Goal: Task Accomplishment & Management: Complete application form

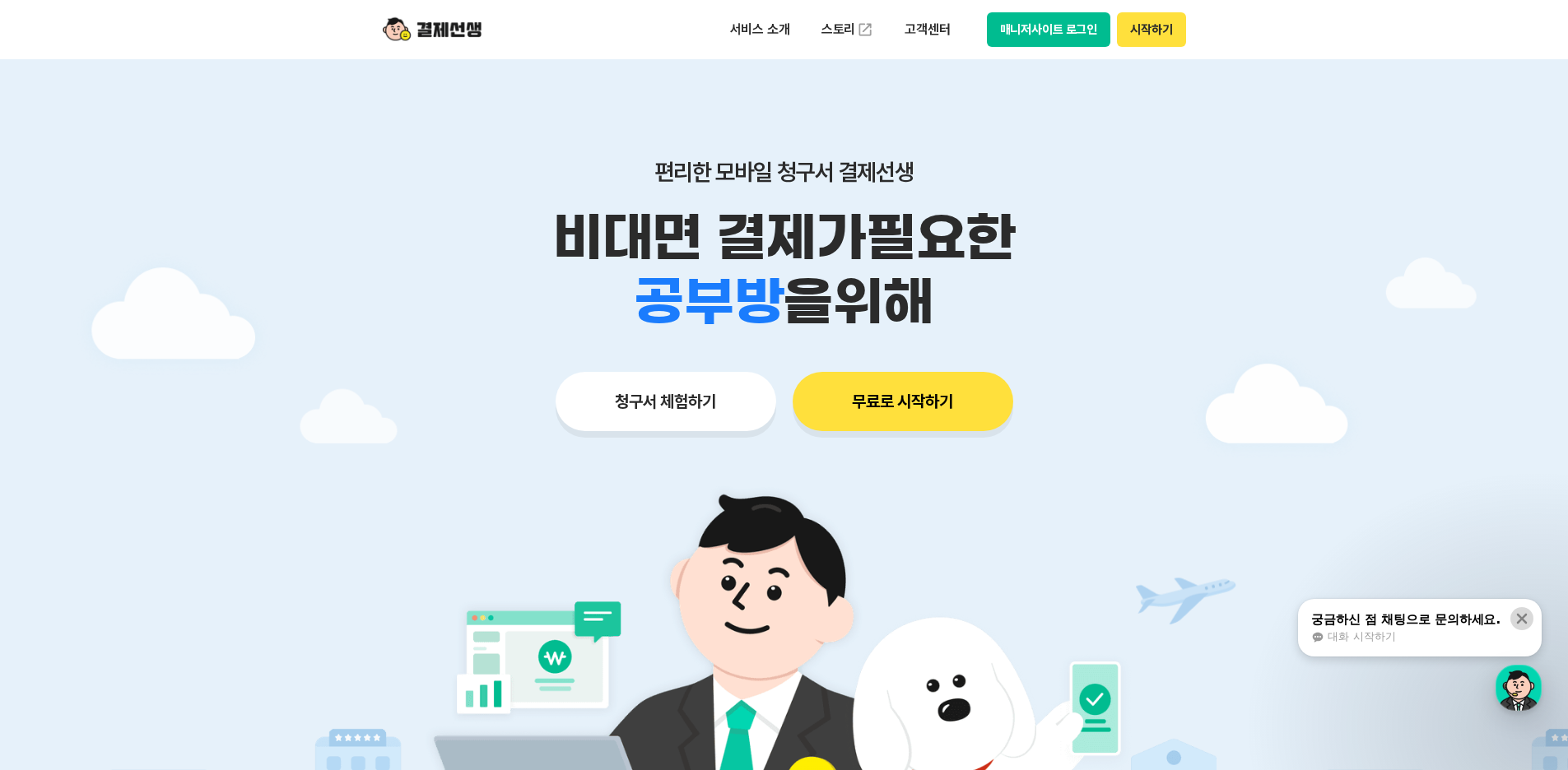
click at [1521, 624] on icon at bounding box center [1522, 618] width 16 height 16
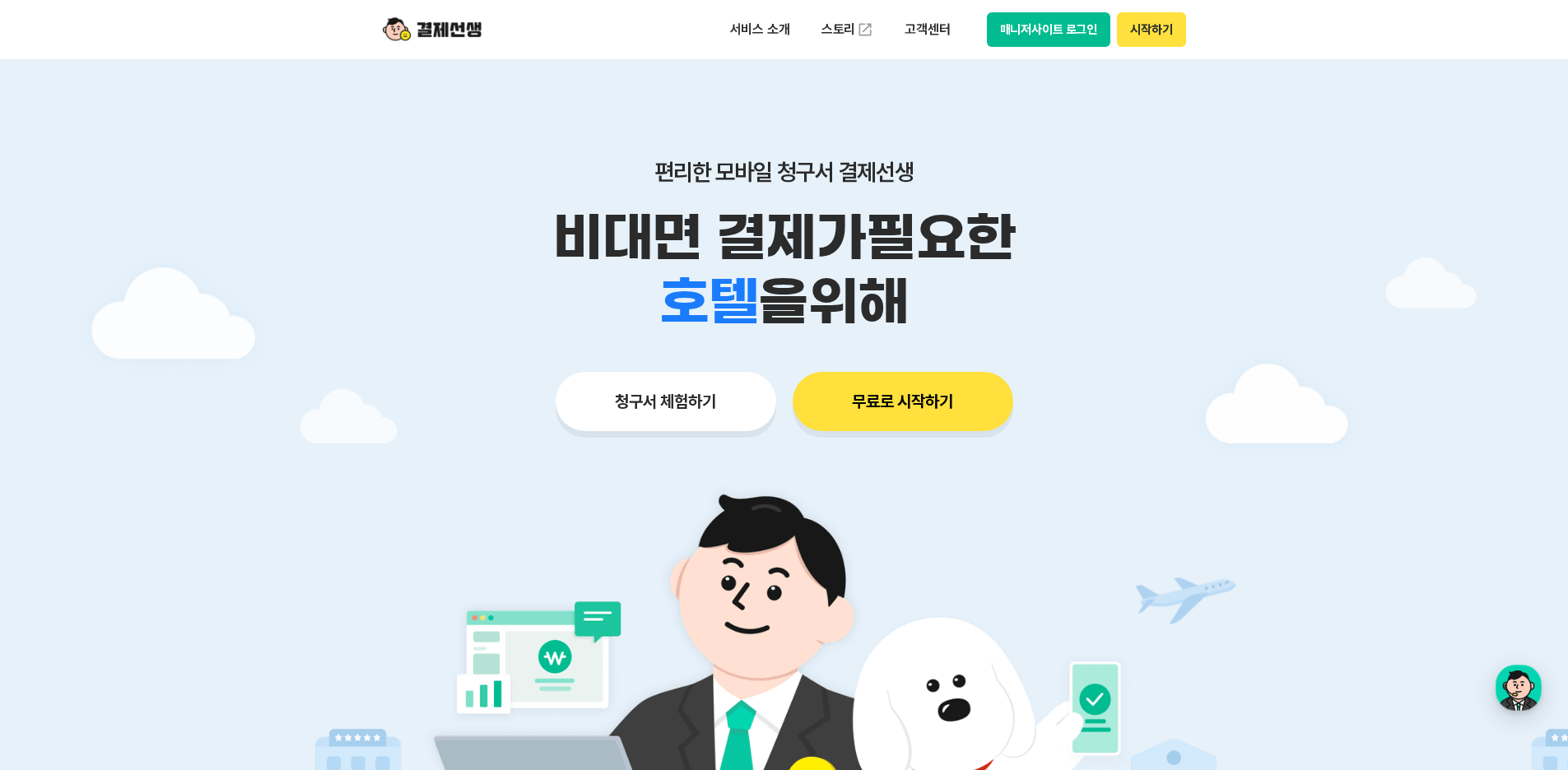
click at [892, 395] on button "무료로 시작하기" at bounding box center [902, 402] width 220 height 59
click at [641, 418] on button "청구서 체험하기" at bounding box center [666, 402] width 220 height 59
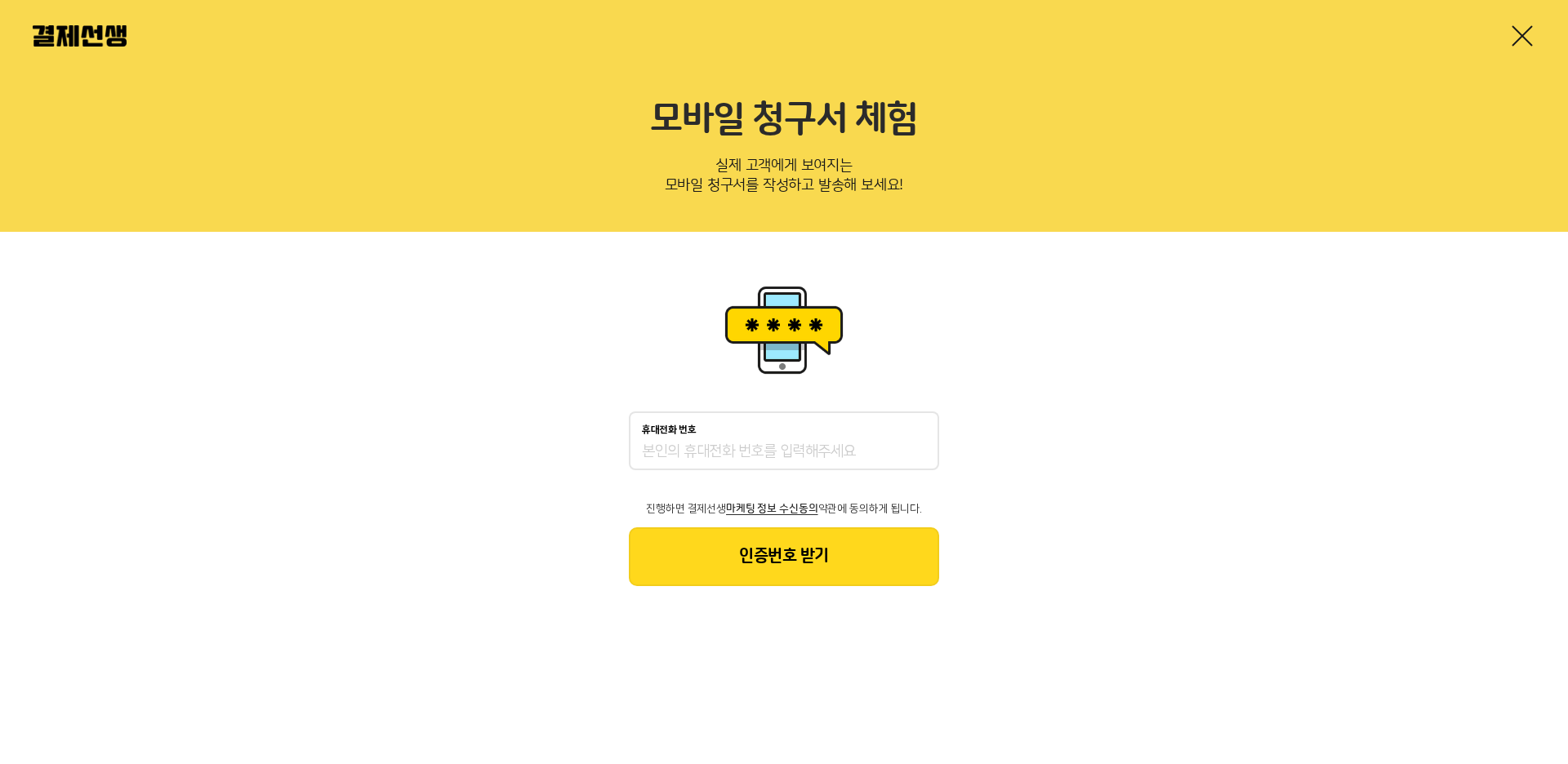
click at [761, 435] on div "휴대전화 번호" at bounding box center [784, 430] width 284 height 12
click at [761, 443] on input "휴대전화 번호" at bounding box center [784, 452] width 284 height 19
click at [761, 447] on input "휴대전화 번호" at bounding box center [784, 452] width 284 height 19
type input "01062283685"
click at [794, 551] on button "인증번호 받기" at bounding box center [784, 557] width 311 height 58
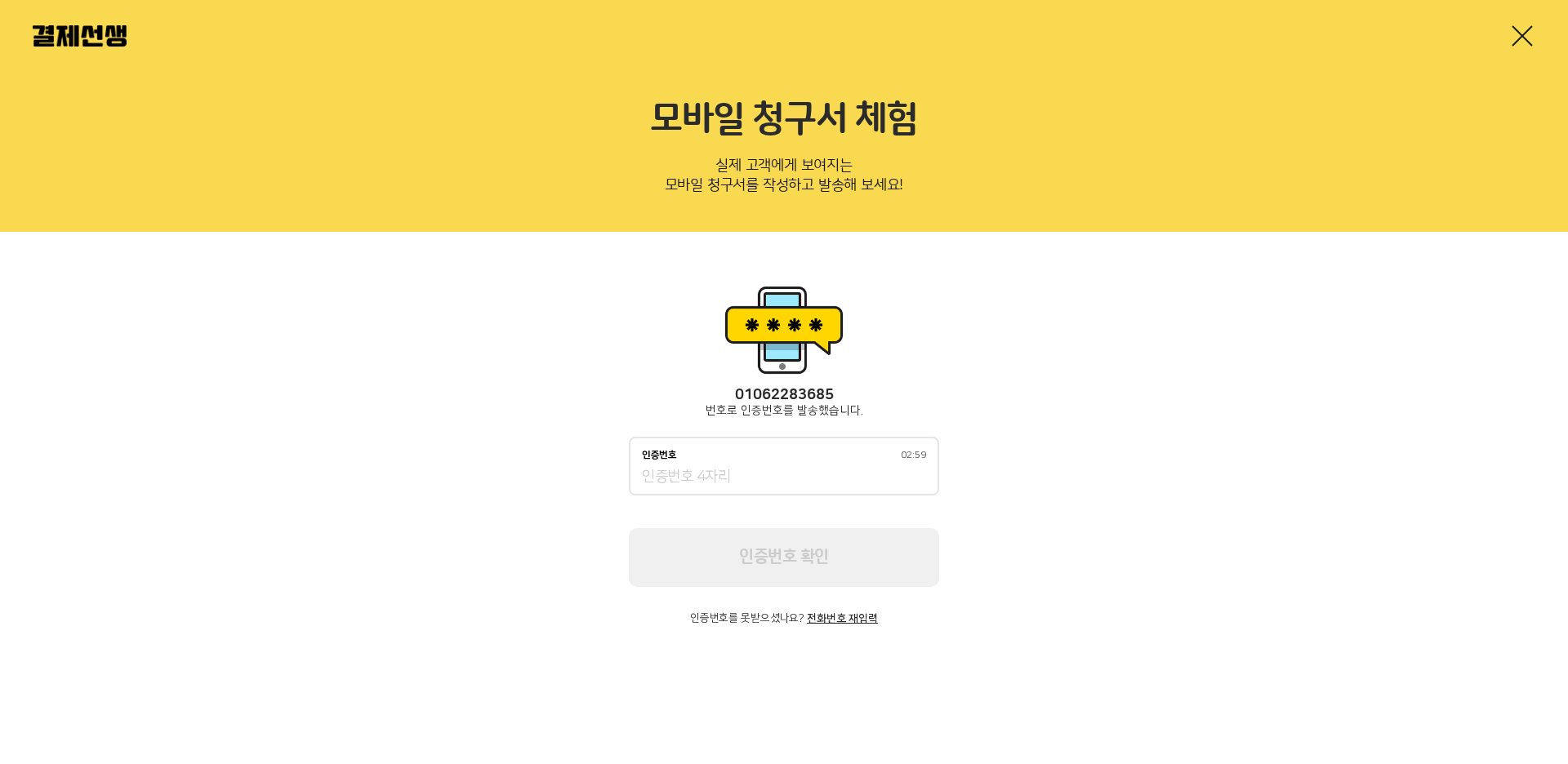
click at [732, 472] on input "인증번호 02:59" at bounding box center [784, 478] width 284 height 19
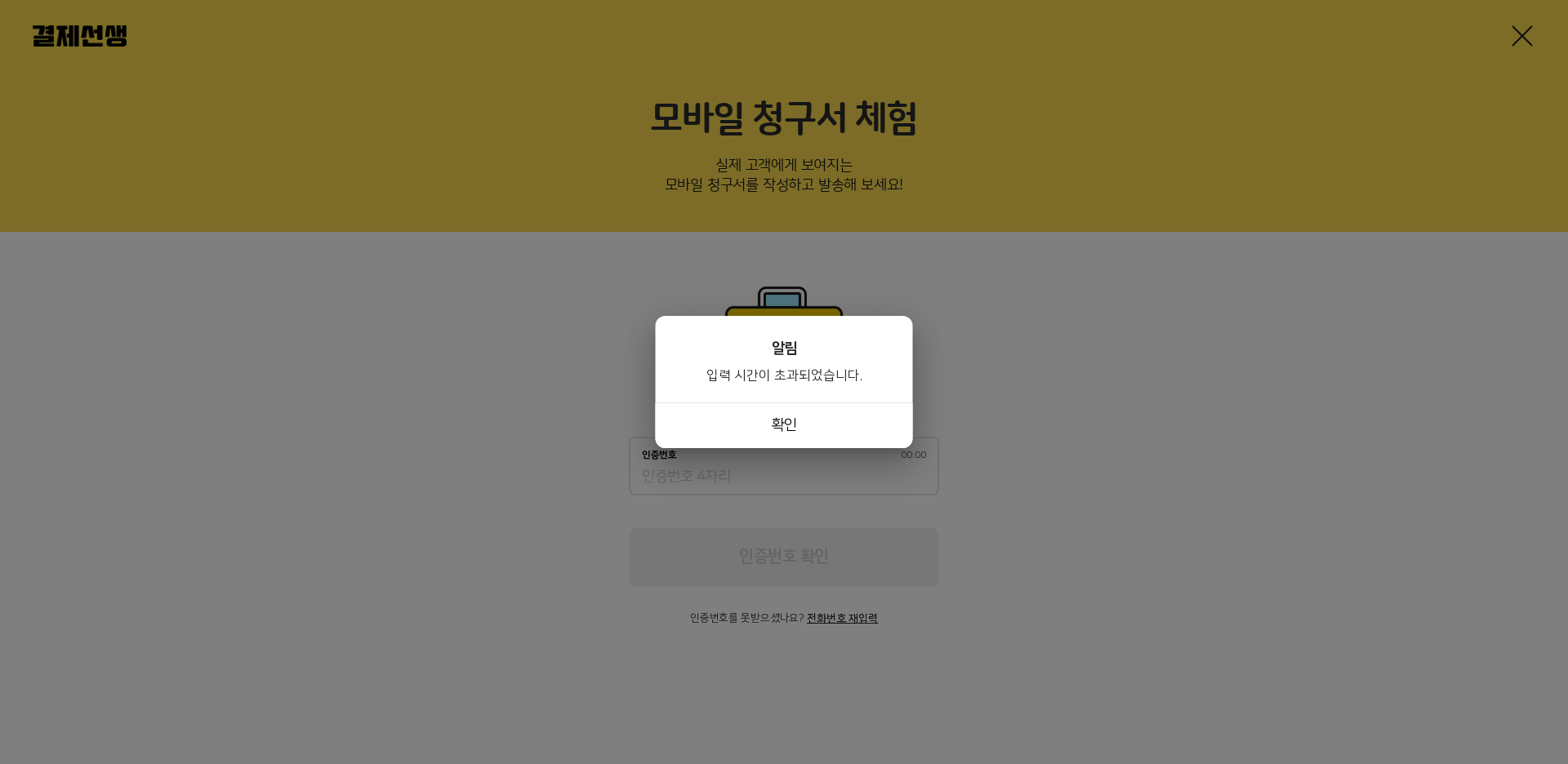
drag, startPoint x: 742, startPoint y: 431, endPoint x: 757, endPoint y: 423, distance: 17.0
click at [745, 431] on button "확인" at bounding box center [784, 426] width 258 height 46
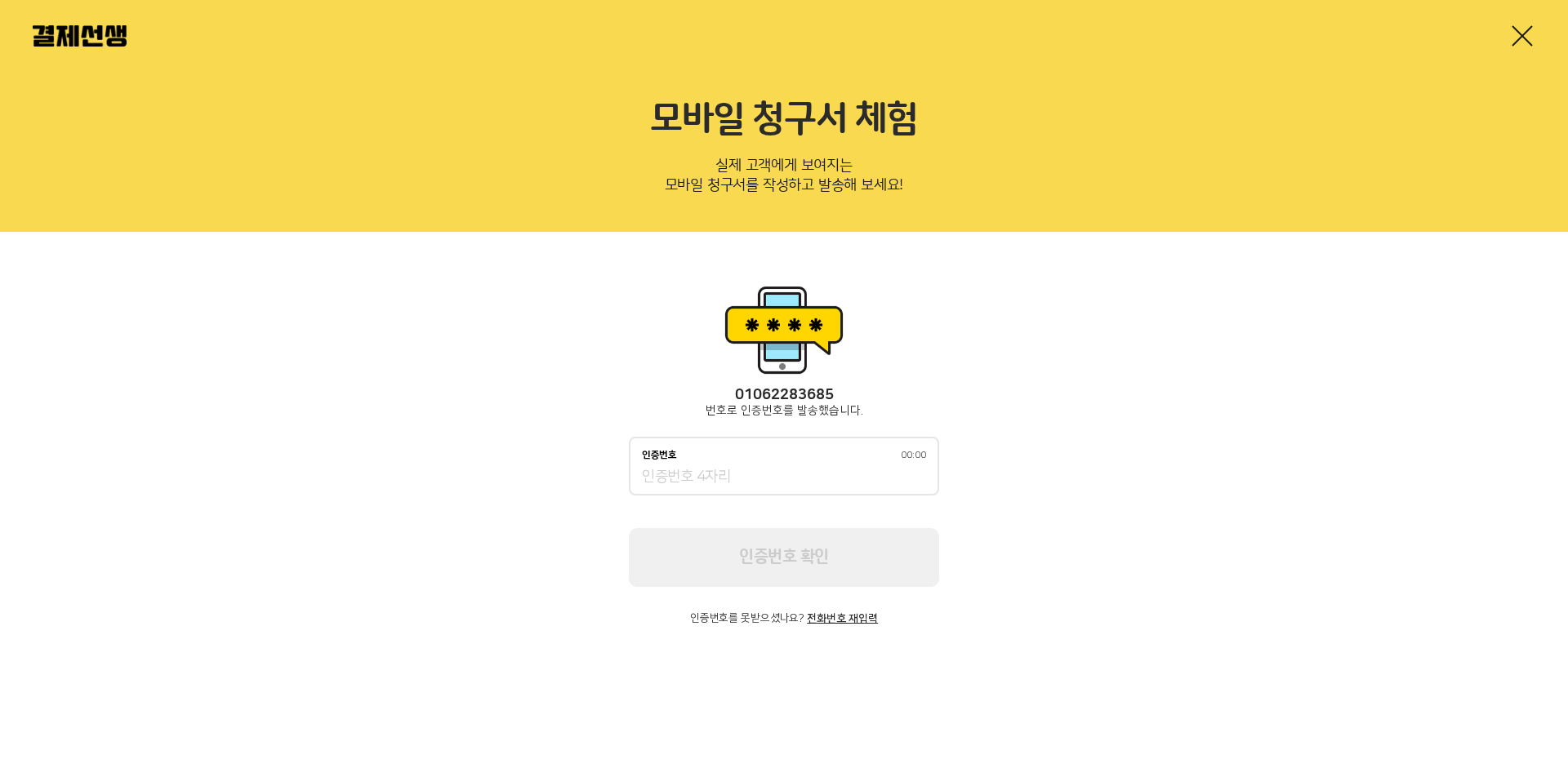
drag, startPoint x: 1278, startPoint y: 359, endPoint x: 1352, endPoint y: 336, distance: 77.5
click at [1301, 353] on div "01062283685 번호로 인증번호를 발송했습니다. 인증번호 00:00 인증번호 확인 인증번호를 못받으셨나요? 전화번호 재입력" at bounding box center [784, 452] width 1568 height 442
